Goal: Task Accomplishment & Management: Manage account settings

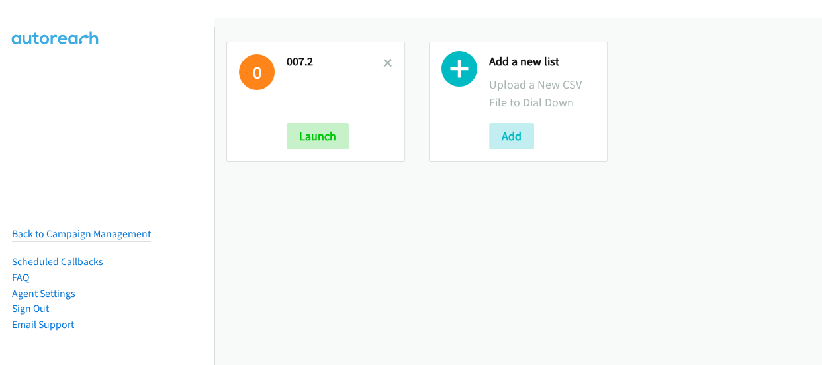
click at [391, 65] on div "0 007.2 Launch" at bounding box center [315, 102] width 179 height 120
click at [386, 64] on icon at bounding box center [387, 64] width 9 height 9
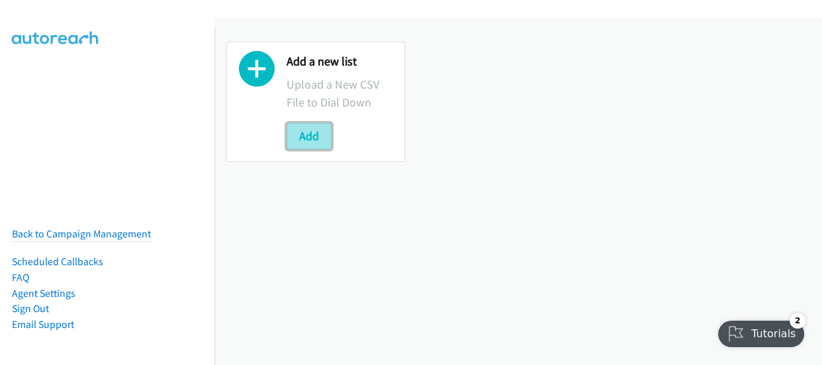
click at [310, 144] on button "Add" at bounding box center [308, 136] width 45 height 26
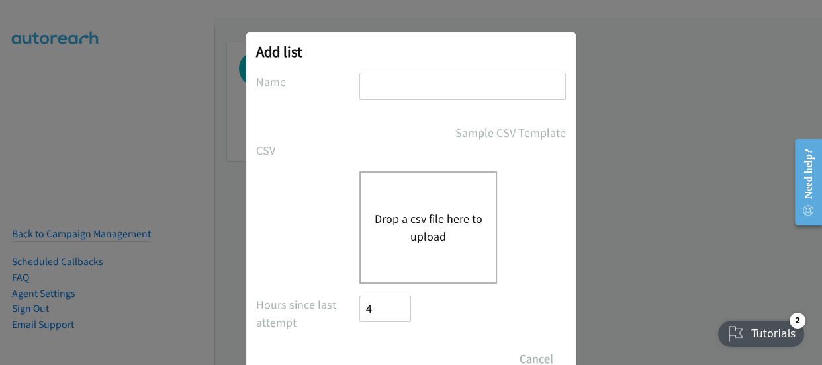
click at [391, 99] on input "text" at bounding box center [462, 86] width 206 height 27
type input "007"
click at [387, 222] on button "Drop a csv file here to upload" at bounding box center [428, 228] width 108 height 36
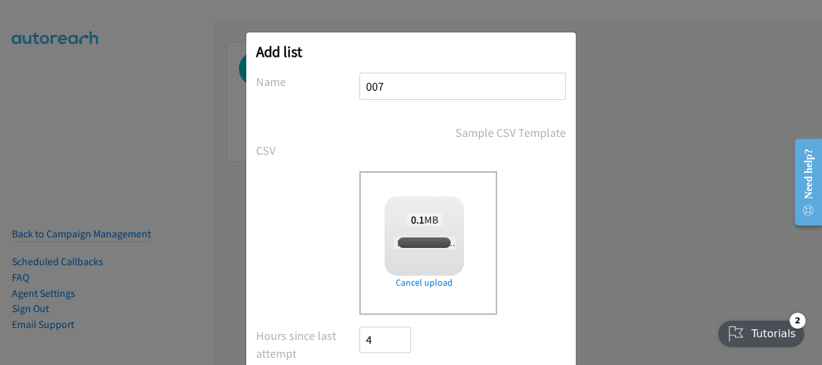
checkbox input "true"
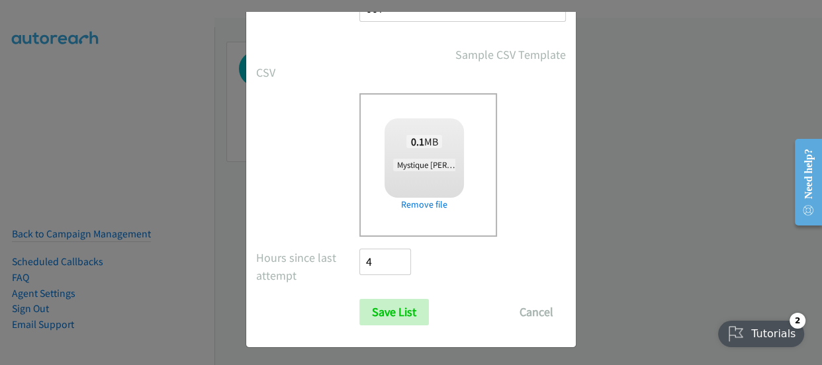
scroll to position [80, 0]
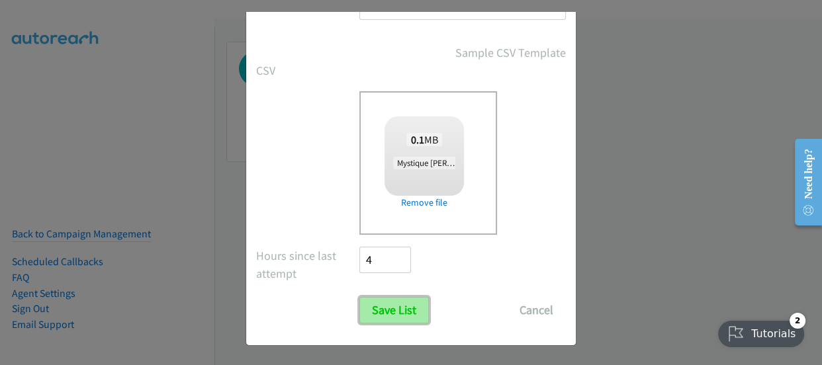
click at [403, 306] on input "Save List" at bounding box center [393, 310] width 69 height 26
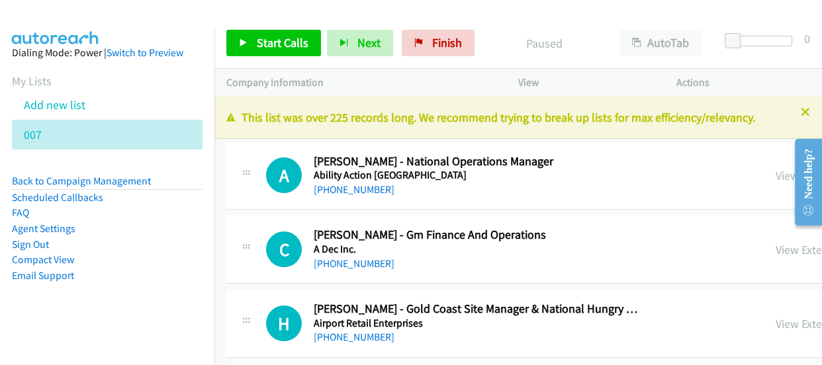
click at [800, 114] on icon at bounding box center [804, 112] width 9 height 9
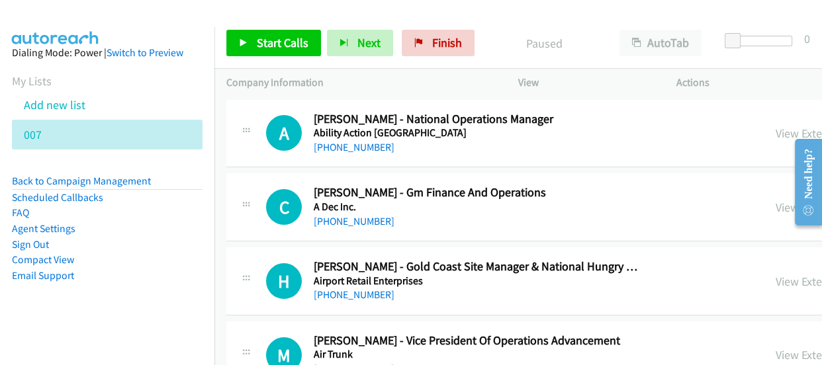
scroll to position [35869, 0]
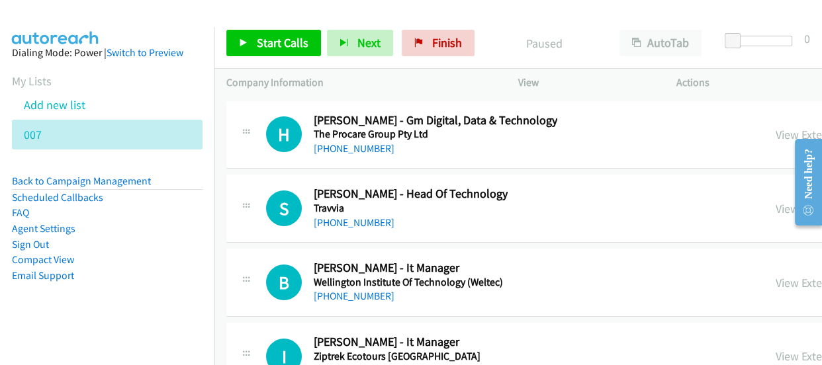
click at [326, 364] on link "+64 21 224 2622" at bounding box center [354, 370] width 81 height 13
click at [343, 364] on link "+64 21 224 2622" at bounding box center [354, 370] width 81 height 13
click at [775, 349] on link "View External Url" at bounding box center [817, 356] width 84 height 15
click at [347, 290] on link "+64 27 655 5788" at bounding box center [354, 296] width 81 height 13
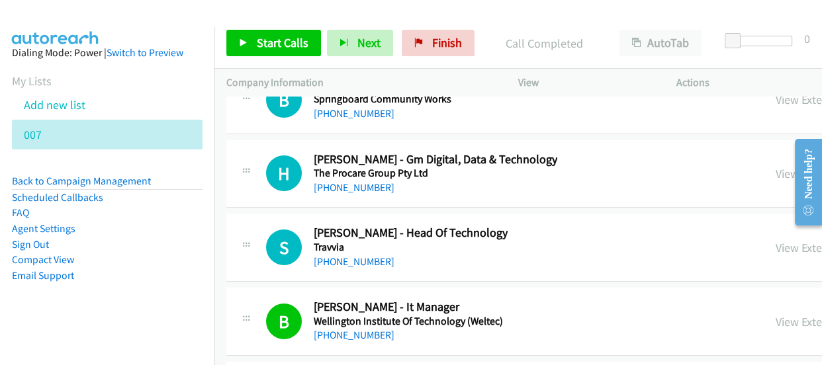
scroll to position [35809, 0]
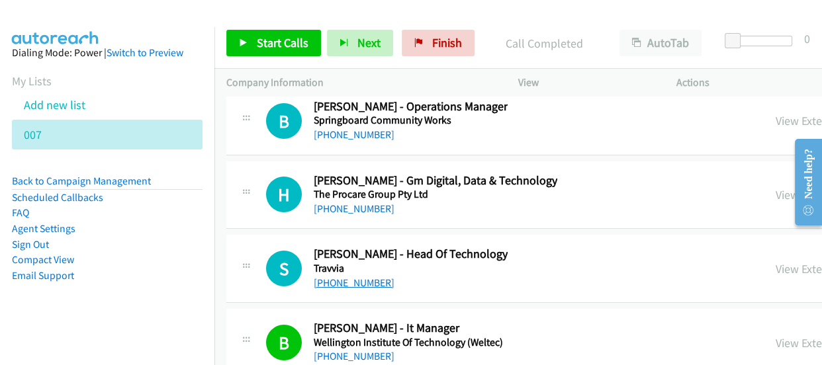
click at [356, 276] on link "+64 21 221 4100" at bounding box center [354, 282] width 81 height 13
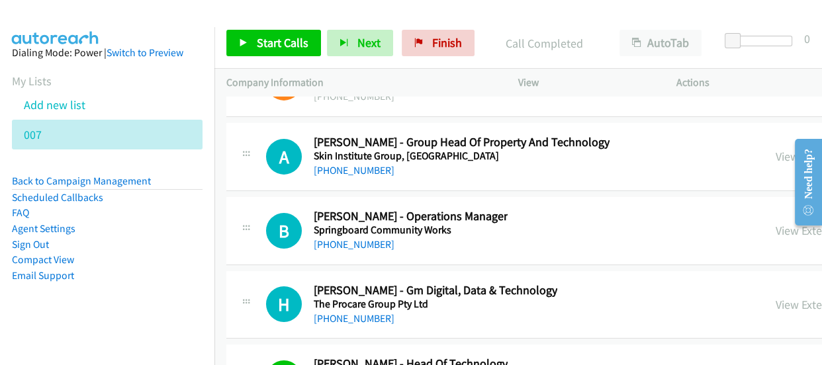
scroll to position [35689, 0]
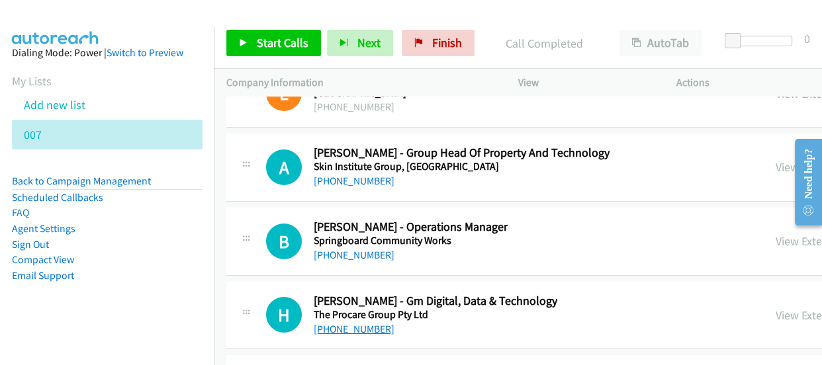
click at [339, 323] on link "+64 21 367 435" at bounding box center [354, 329] width 81 height 13
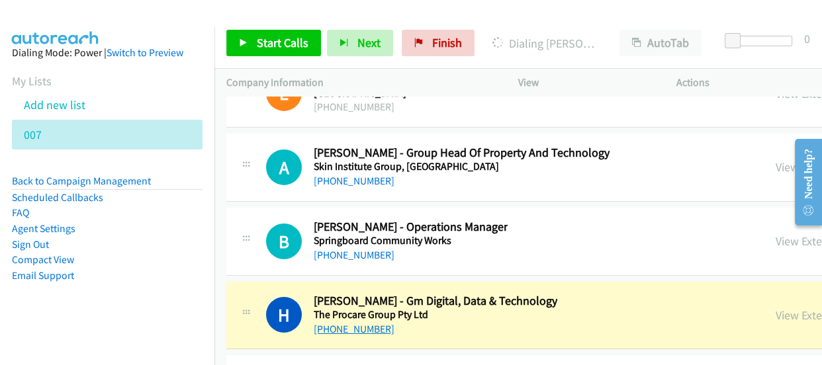
scroll to position [35628, 0]
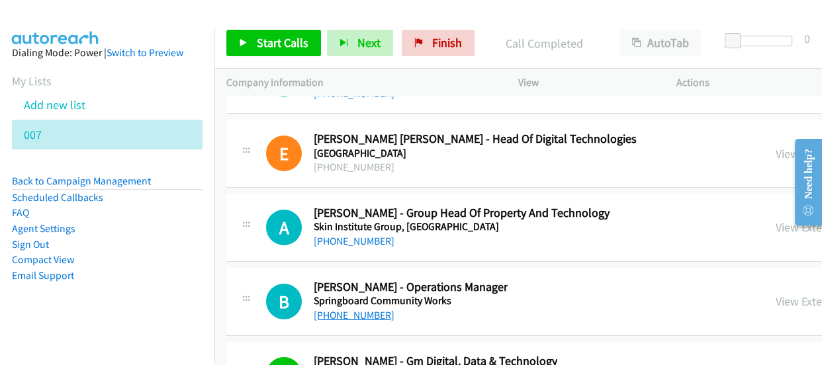
click at [345, 309] on link "+64 21 746 745" at bounding box center [354, 315] width 81 height 13
